Goal: Information Seeking & Learning: Stay updated

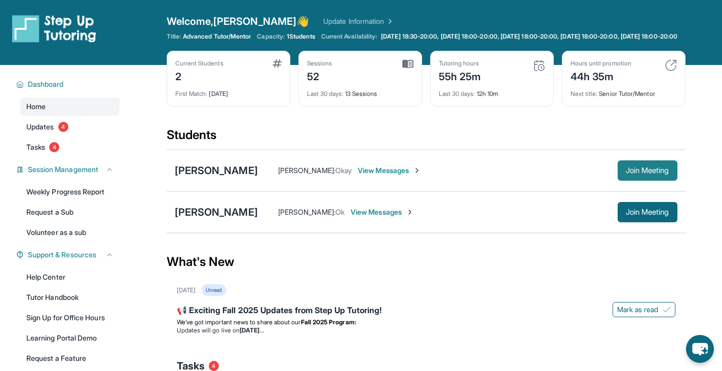
click at [644, 173] on span "Join Meeting" at bounding box center [648, 170] width 44 height 6
click at [364, 149] on div "Students" at bounding box center [426, 138] width 519 height 22
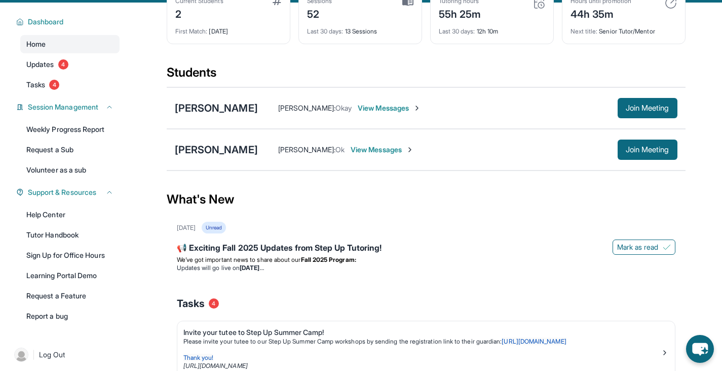
scroll to position [63, 0]
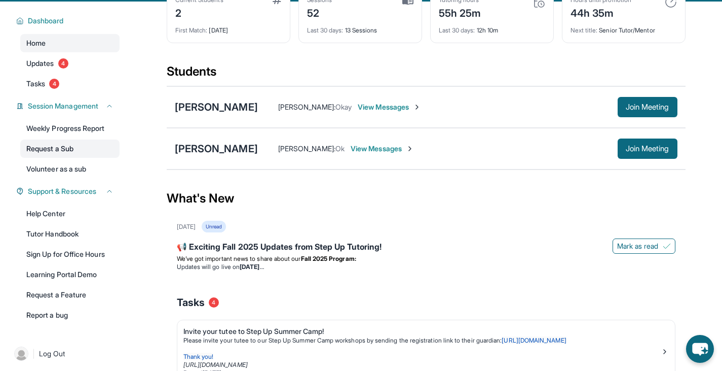
click at [81, 158] on link "Request a Sub" at bounding box center [69, 148] width 99 height 18
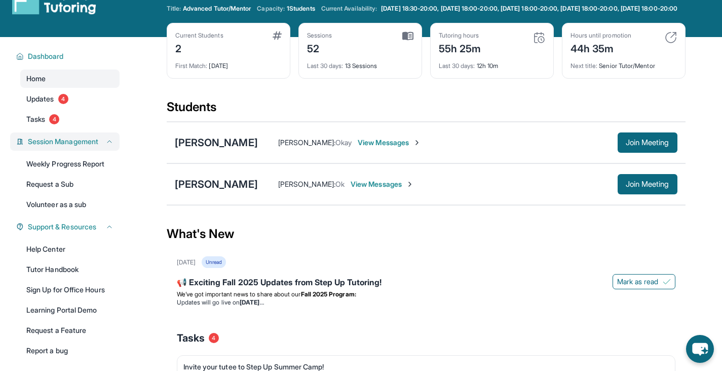
scroll to position [27, 0]
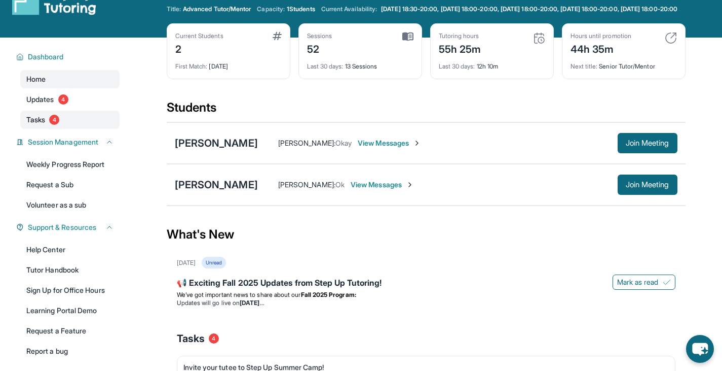
click at [81, 123] on link "Tasks 4" at bounding box center [69, 120] width 99 height 18
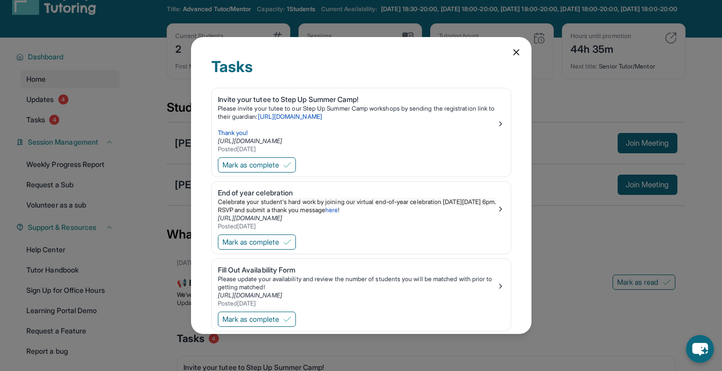
click at [86, 115] on div "Tasks Invite your tutee to Step Up Summer Camp! Please invite your tutee to our…" at bounding box center [361, 185] width 722 height 371
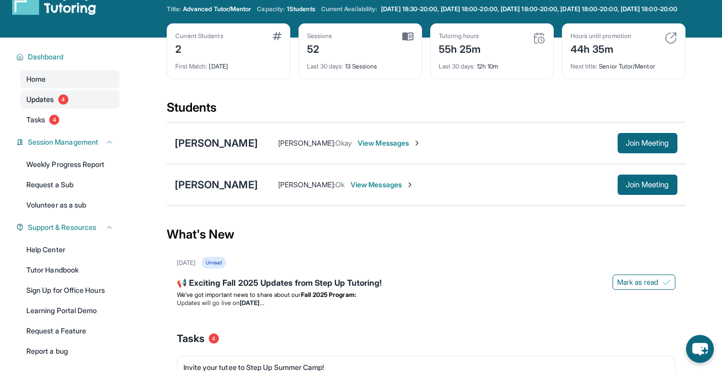
click at [100, 108] on link "Updates 4" at bounding box center [69, 99] width 99 height 18
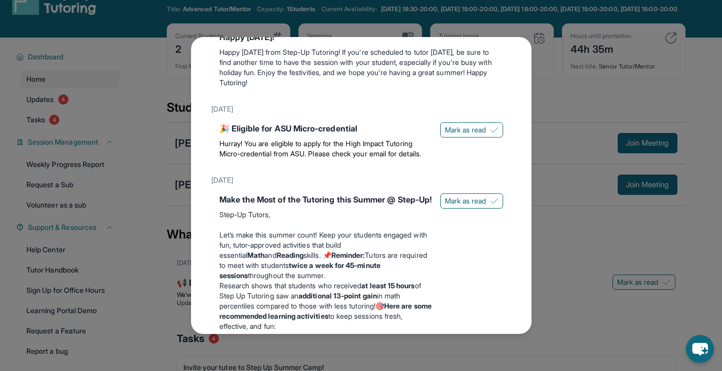
scroll to position [273, 0]
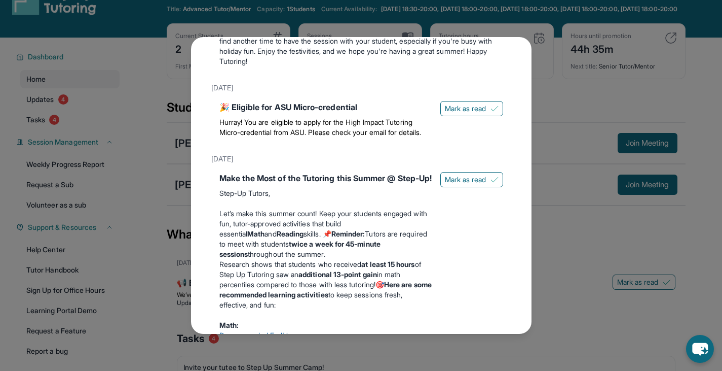
click at [567, 90] on div "Updates August 27th 📢 Exciting Fall 2025 Updates from Step Up Tutoring! We’ve g…" at bounding box center [361, 185] width 722 height 371
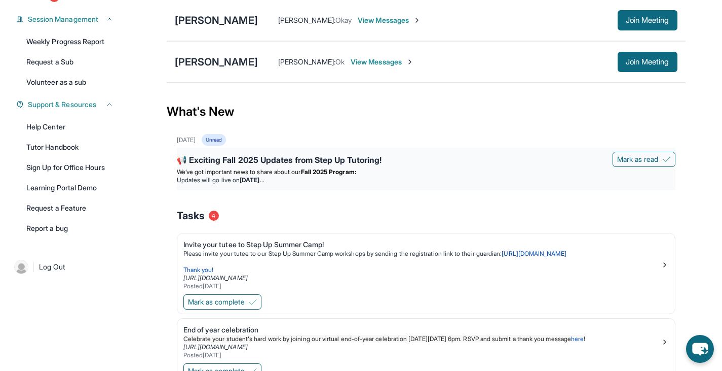
scroll to position [149, 0]
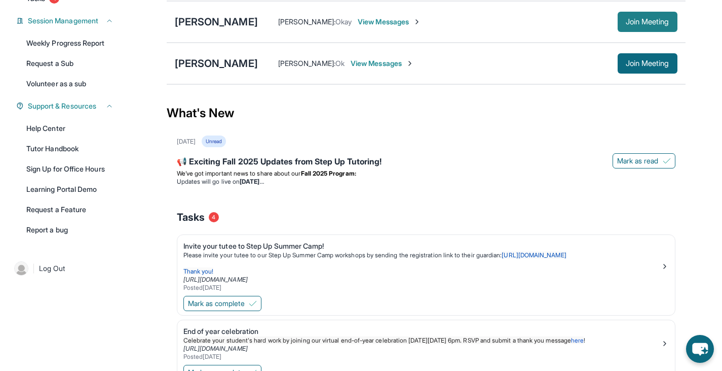
click at [629, 25] on span "Join Meeting" at bounding box center [648, 22] width 44 height 6
